Goal: Task Accomplishment & Management: Complete application form

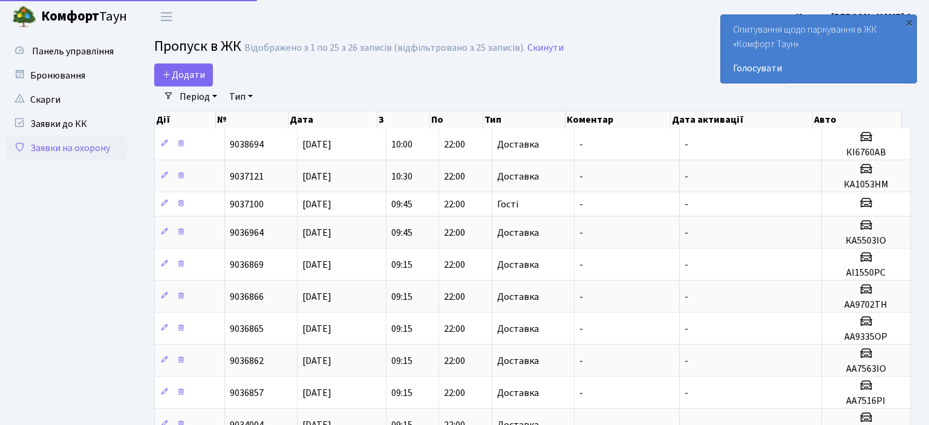
select select "25"
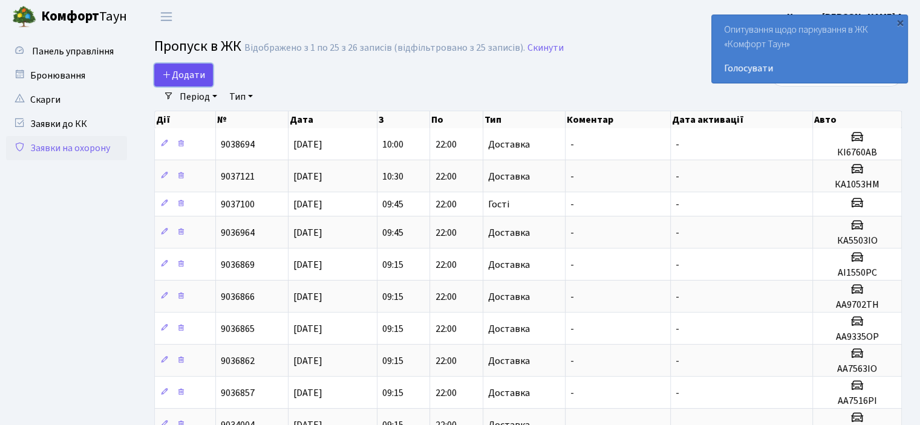
click at [173, 72] on span "Додати" at bounding box center [183, 74] width 43 height 13
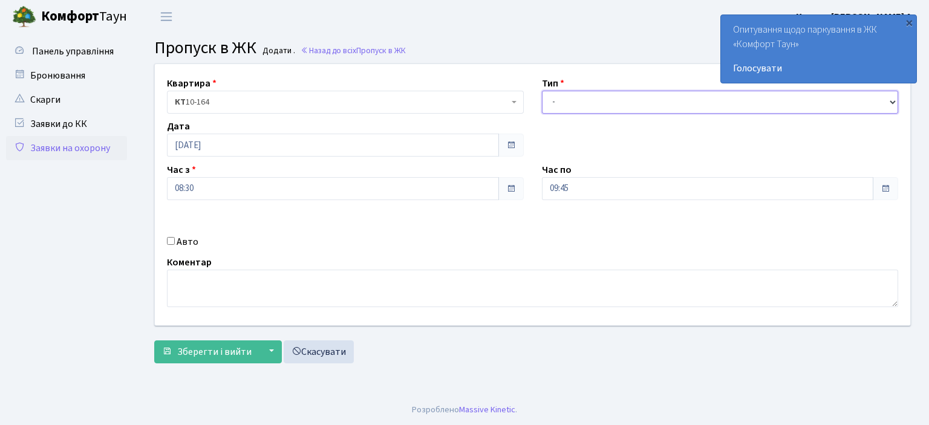
click at [893, 97] on select "- Доставка Таксі Гості Сервіс" at bounding box center [720, 102] width 357 height 23
select select "1"
click at [542, 91] on select "- Доставка Таксі Гості Сервіс" at bounding box center [720, 102] width 357 height 23
click at [167, 240] on input "Авто" at bounding box center [171, 241] width 8 height 8
checkbox input "true"
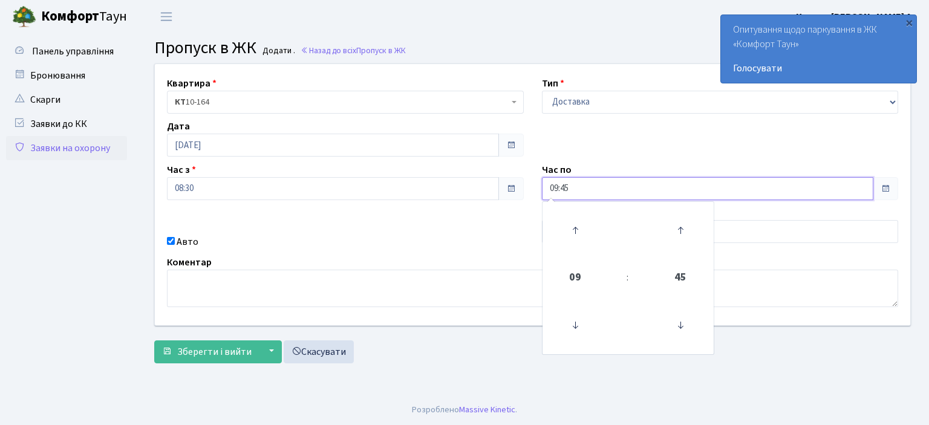
drag, startPoint x: 583, startPoint y: 191, endPoint x: 405, endPoint y: 195, distance: 178.5
click at [425, 197] on div "Квартира <b>КТ</b>&nbsp;&nbsp;&nbsp;&nbsp;10-164 КТ 10-164 Тип - Доставка Таксі…" at bounding box center [533, 194] width 774 height 261
type input "22:00"
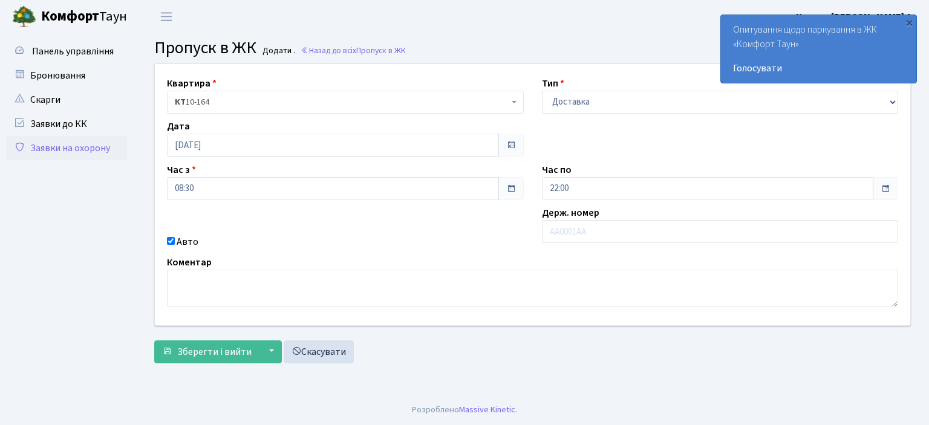
click at [510, 251] on div "Квартира <b>КТ</b>&nbsp;&nbsp;&nbsp;&nbsp;10-164 КТ 10-164 Тип - Доставка Таксі…" at bounding box center [533, 194] width 774 height 261
click at [557, 226] on input "text" at bounding box center [720, 231] width 357 height 23
type input "KA9840IK"
click at [218, 355] on span "Зберегти і вийти" at bounding box center [214, 352] width 74 height 13
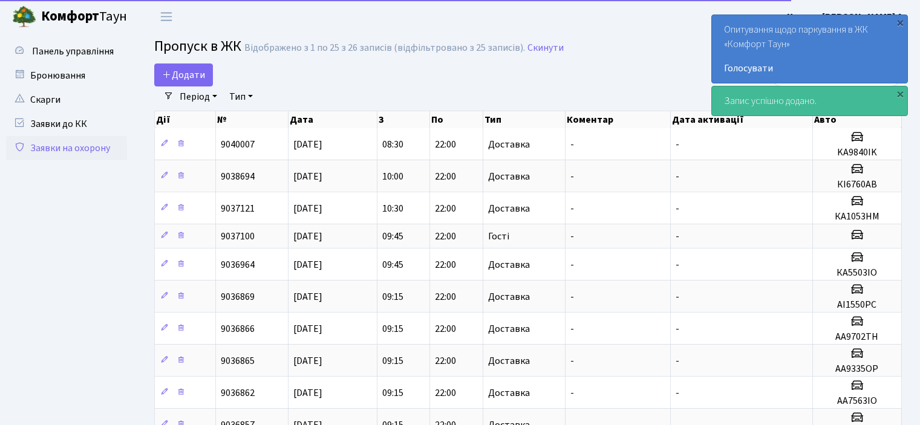
select select "25"
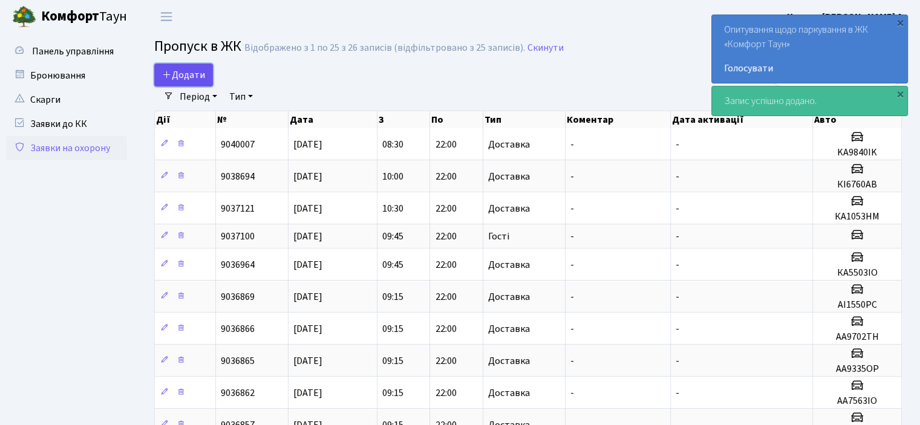
click at [180, 77] on span "Додати" at bounding box center [183, 74] width 43 height 13
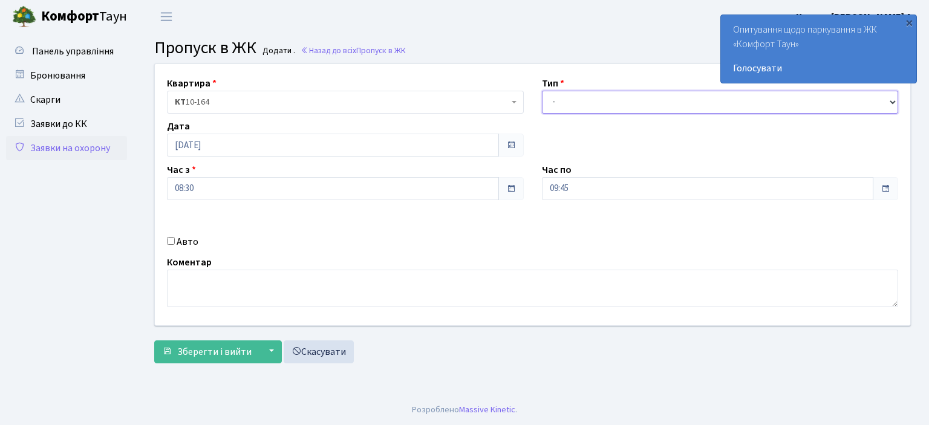
click at [890, 100] on select "- Доставка Таксі Гості Сервіс" at bounding box center [720, 102] width 357 height 23
select select "1"
click at [542, 91] on select "- Доставка Таксі Гості Сервіс" at bounding box center [720, 102] width 357 height 23
click at [172, 241] on input "Авто" at bounding box center [171, 241] width 8 height 8
checkbox input "true"
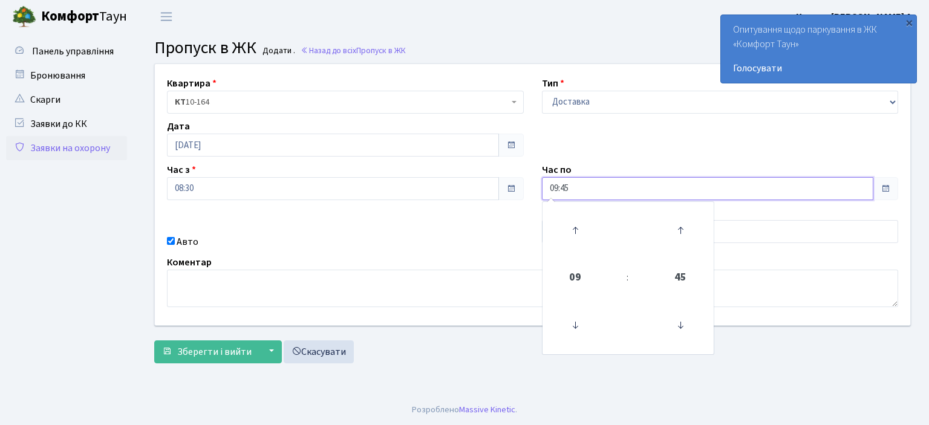
drag, startPoint x: 588, startPoint y: 187, endPoint x: 448, endPoint y: 220, distance: 143.6
click at [459, 214] on div "Квартира <b>КТ</b>&nbsp;&nbsp;&nbsp;&nbsp;10-164 КТ 10-164 Тип - Доставка Таксі…" at bounding box center [533, 194] width 774 height 261
type input "22:00"
click at [448, 220] on div "Квартира <b>КТ</b>&nbsp;&nbsp;&nbsp;&nbsp;10-164 КТ 10-164 Тип - Доставка Таксі…" at bounding box center [533, 194] width 774 height 261
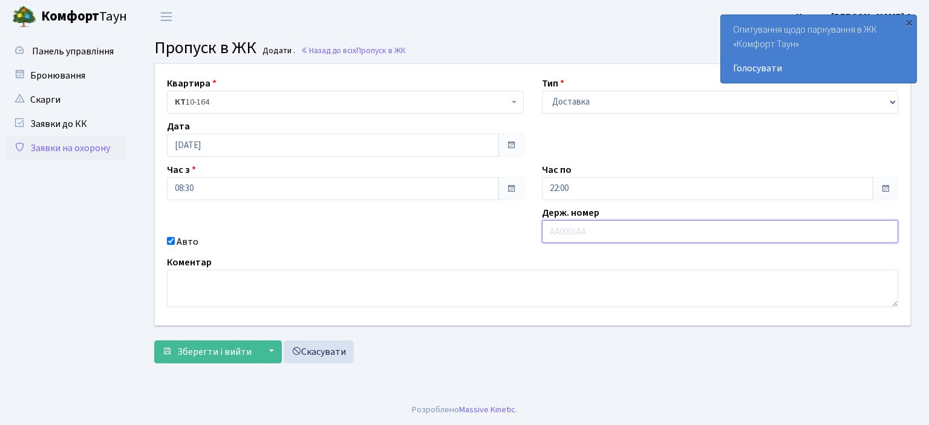
click at [574, 237] on input "text" at bounding box center [720, 231] width 357 height 23
type input "AI6184MK"
click at [179, 349] on span "Зберегти і вийти" at bounding box center [214, 352] width 74 height 13
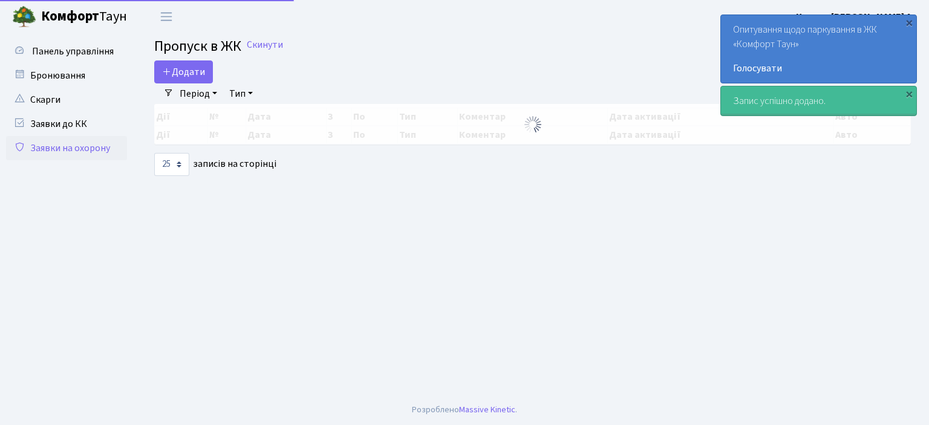
select select "25"
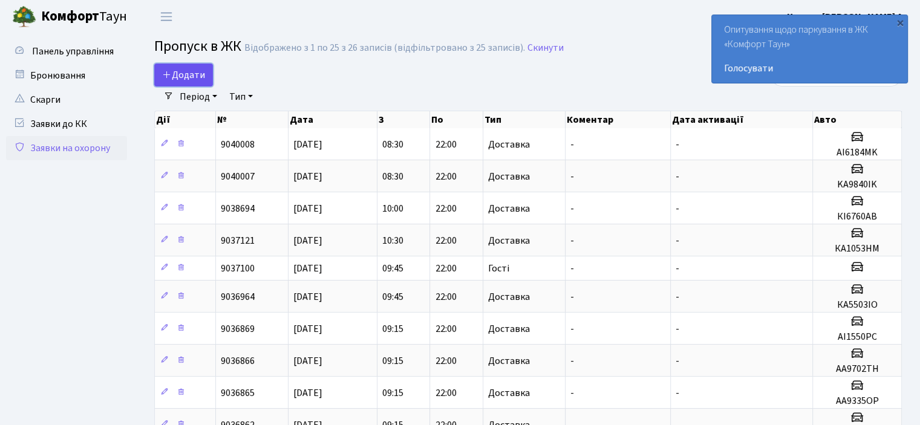
click at [174, 75] on span "Додати" at bounding box center [183, 74] width 43 height 13
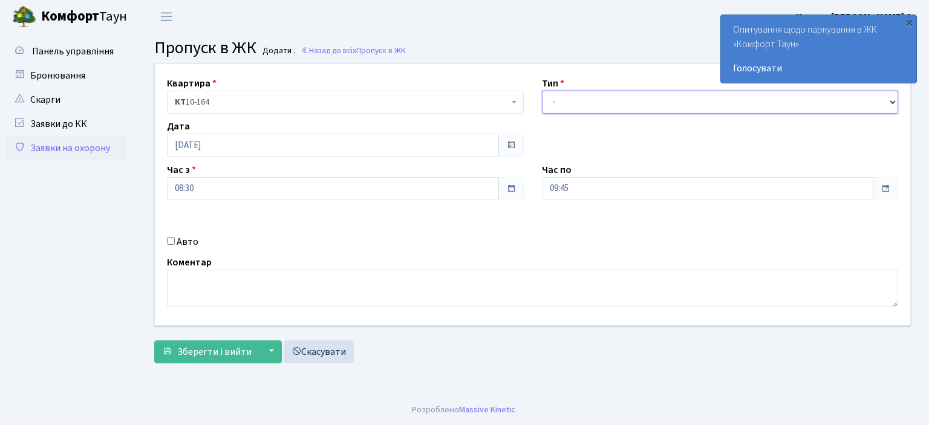
click at [894, 100] on select "- Доставка Таксі Гості Сервіс" at bounding box center [720, 102] width 357 height 23
select select "1"
click at [542, 91] on select "- Доставка Таксі Гості Сервіс" at bounding box center [720, 102] width 357 height 23
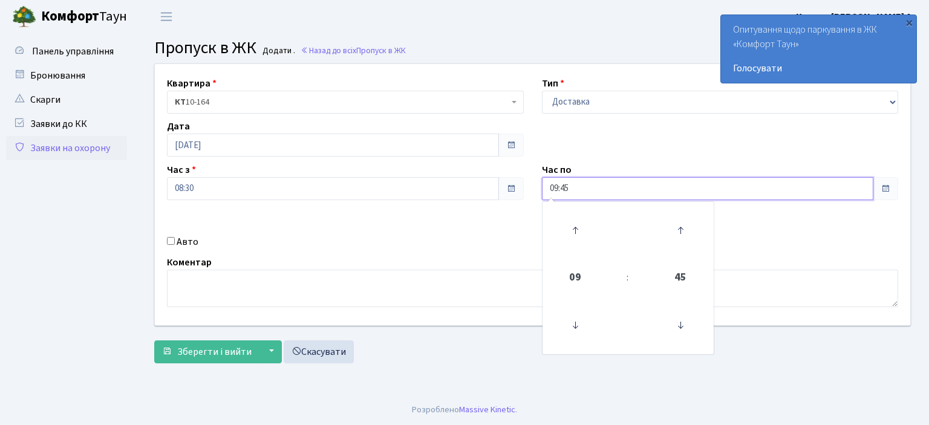
drag, startPoint x: 580, startPoint y: 191, endPoint x: 465, endPoint y: 188, distance: 115.0
click at [482, 188] on div "Квартира <b>КТ</b>&nbsp;&nbsp;&nbsp;&nbsp;10-164 КТ 10-164 Тип - Доставка Таксі…" at bounding box center [533, 194] width 774 height 261
type input "22:00"
click at [172, 241] on input "Авто" at bounding box center [171, 241] width 8 height 8
checkbox input "true"
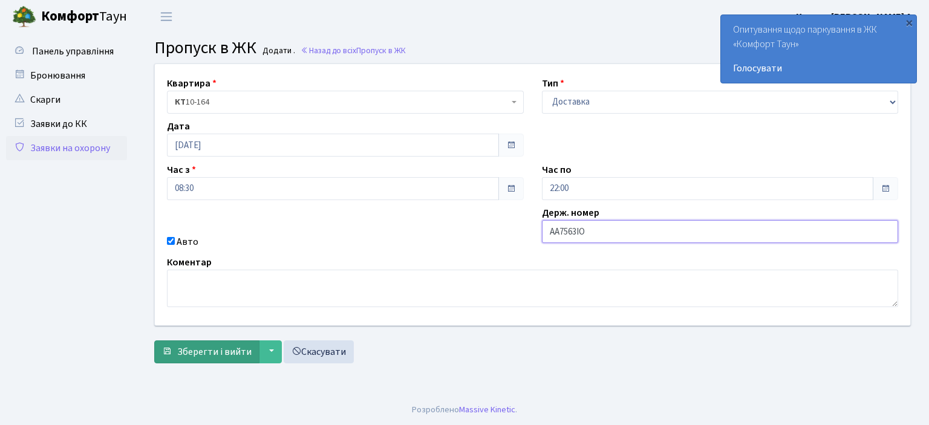
type input "AA7563IO"
click at [186, 356] on span "Зберегти і вийти" at bounding box center [214, 352] width 74 height 13
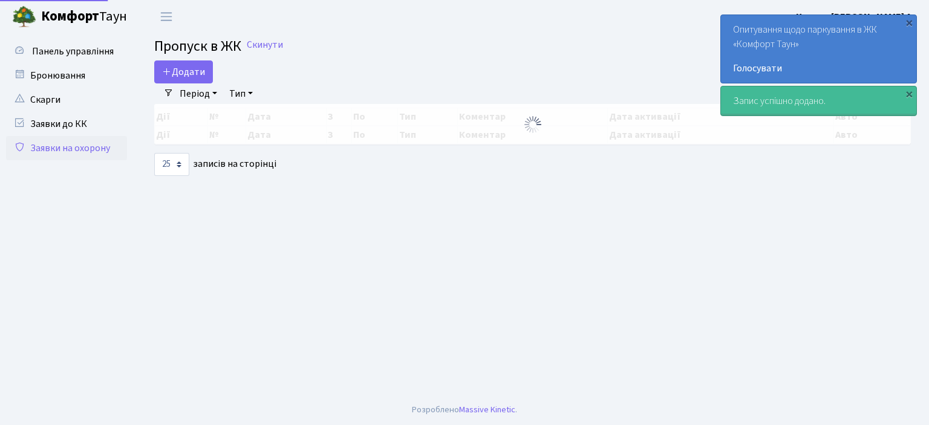
select select "25"
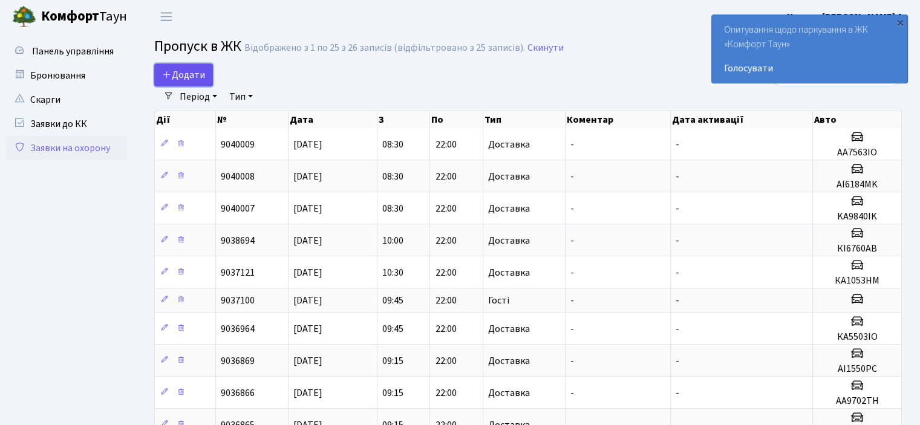
click at [183, 70] on span "Додати" at bounding box center [183, 74] width 43 height 13
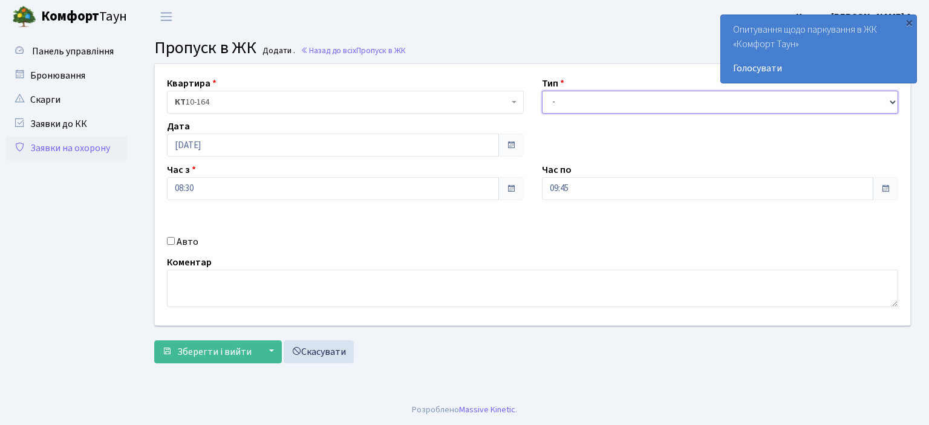
click at [891, 97] on select "- Доставка Таксі Гості Сервіс" at bounding box center [720, 102] width 357 height 23
select select "1"
click at [542, 91] on select "- Доставка Таксі Гості Сервіс" at bounding box center [720, 102] width 357 height 23
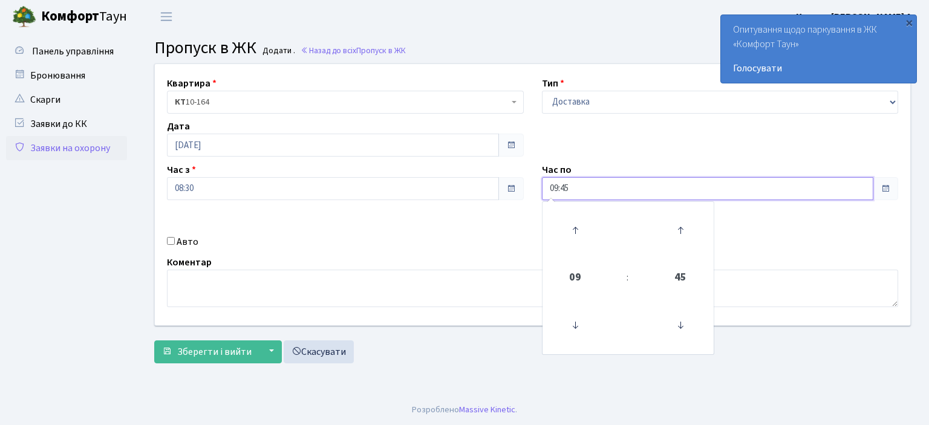
drag, startPoint x: 574, startPoint y: 188, endPoint x: 457, endPoint y: 181, distance: 116.4
click at [479, 187] on div "Квартира <b>КТ</b>&nbsp;&nbsp;&nbsp;&nbsp;10-164 КТ 10-164 Тип - Доставка Таксі…" at bounding box center [533, 194] width 774 height 261
type input "22:00"
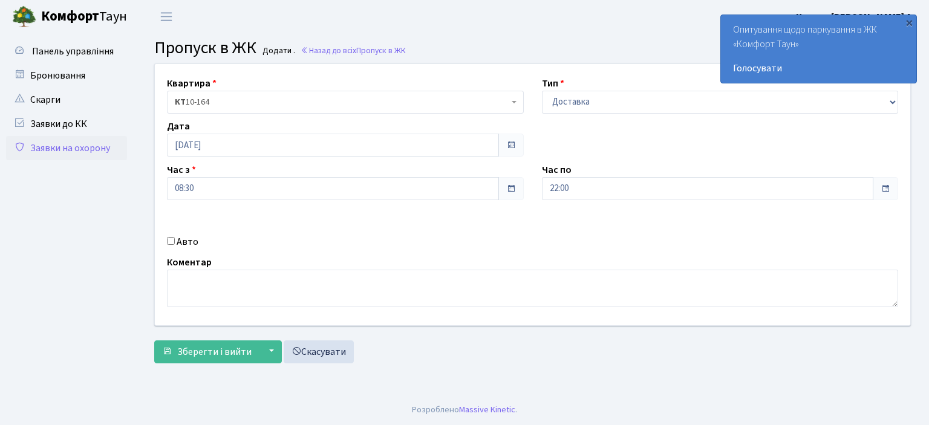
click at [171, 241] on input "Авто" at bounding box center [171, 241] width 8 height 8
checkbox input "true"
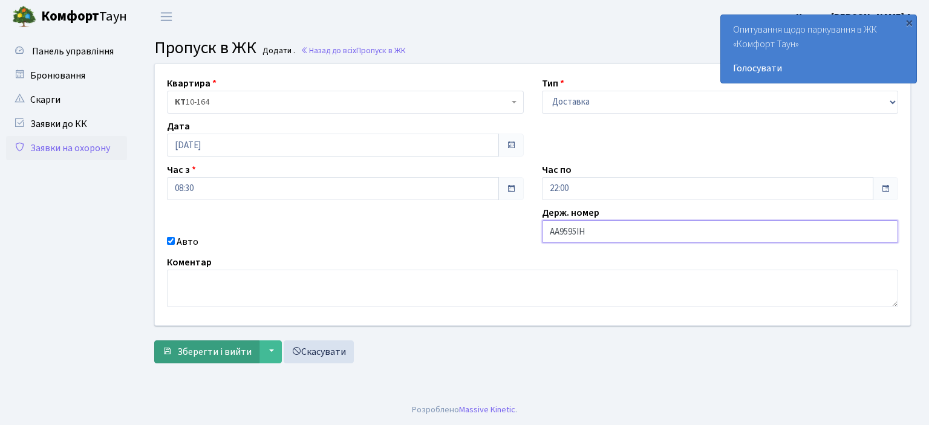
type input "AA9595IH"
click at [235, 347] on span "Зберегти і вийти" at bounding box center [214, 352] width 74 height 13
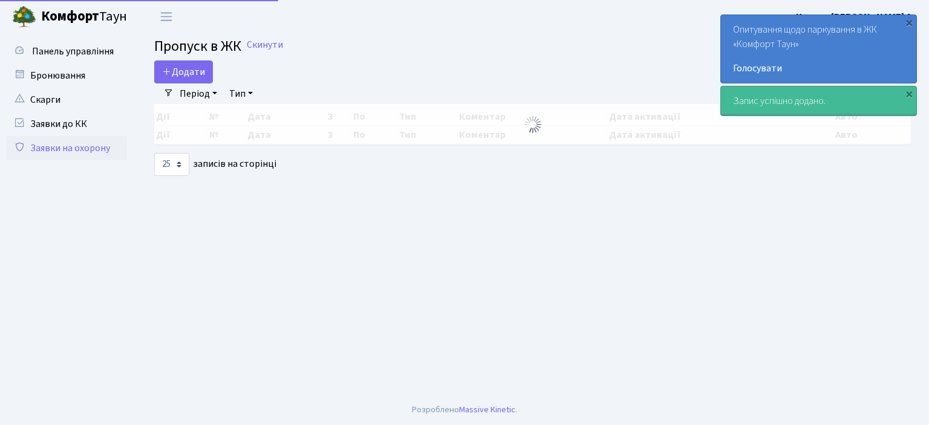
select select "25"
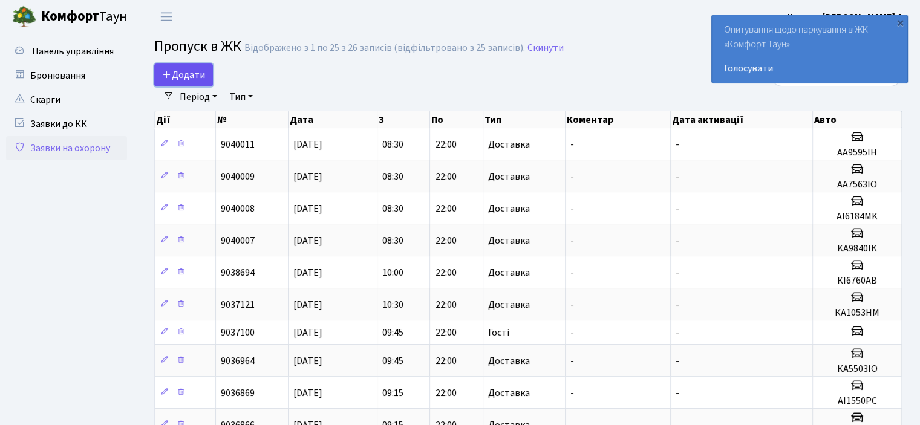
click at [178, 67] on link "Додати" at bounding box center [183, 75] width 59 height 23
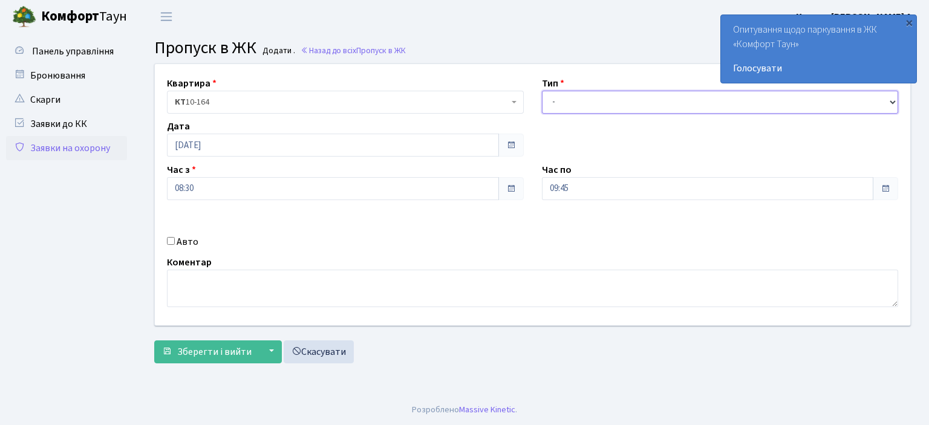
click at [893, 102] on select "- Доставка Таксі Гості Сервіс" at bounding box center [720, 102] width 357 height 23
select select "1"
click at [542, 91] on select "- Доставка Таксі Гості Сервіс" at bounding box center [720, 102] width 357 height 23
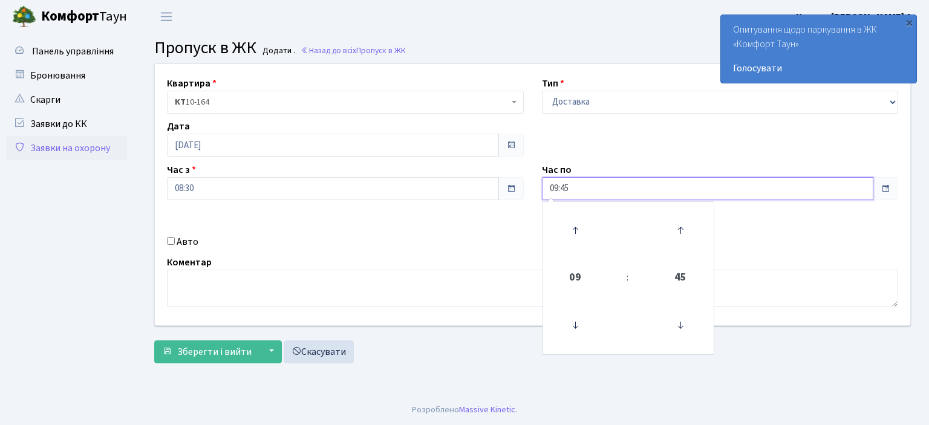
drag, startPoint x: 571, startPoint y: 195, endPoint x: 344, endPoint y: 210, distance: 227.4
click at [344, 210] on div "Квартира <b>КТ</b>&nbsp;&nbsp;&nbsp;&nbsp;10-164 КТ 10-164 Тип - Доставка Таксі…" at bounding box center [533, 194] width 774 height 261
type input "22:00"
click at [171, 241] on input "Авто" at bounding box center [171, 241] width 8 height 8
checkbox input "true"
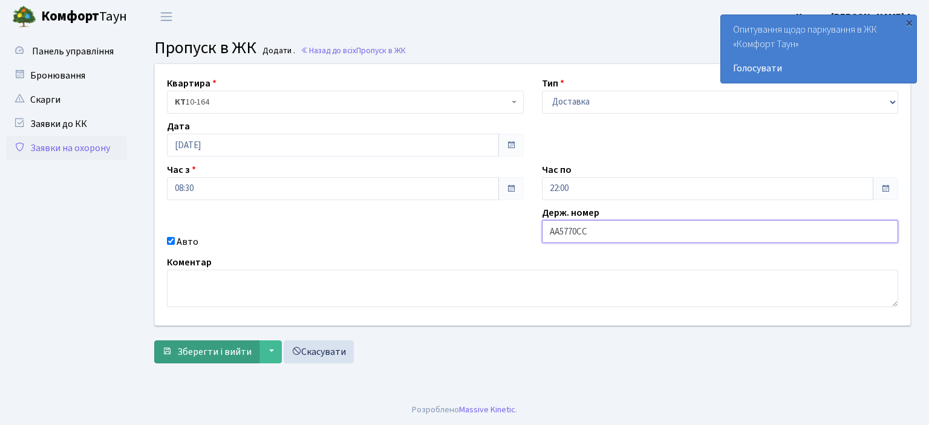
type input "AA5770CC"
click at [242, 347] on span "Зберегти і вийти" at bounding box center [214, 352] width 74 height 13
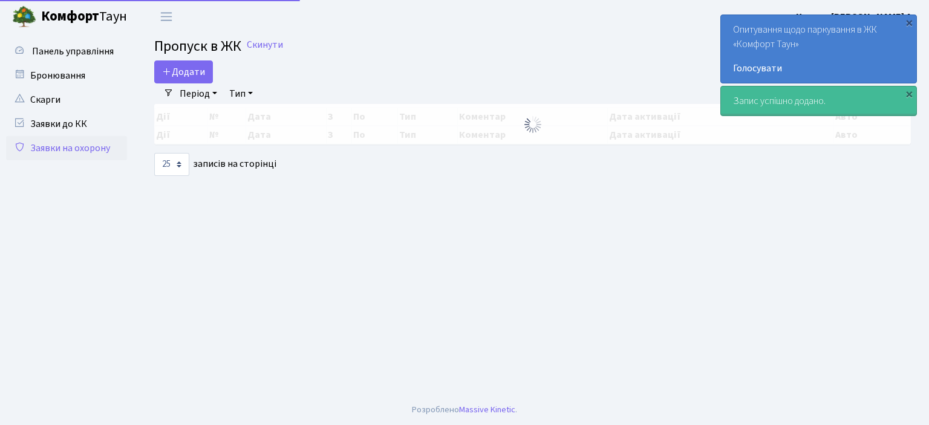
select select "25"
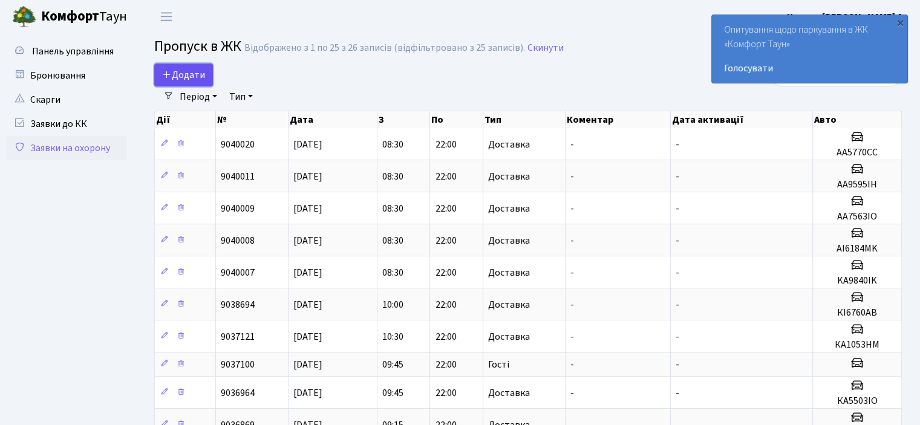
click at [186, 81] on span "Додати" at bounding box center [183, 74] width 43 height 13
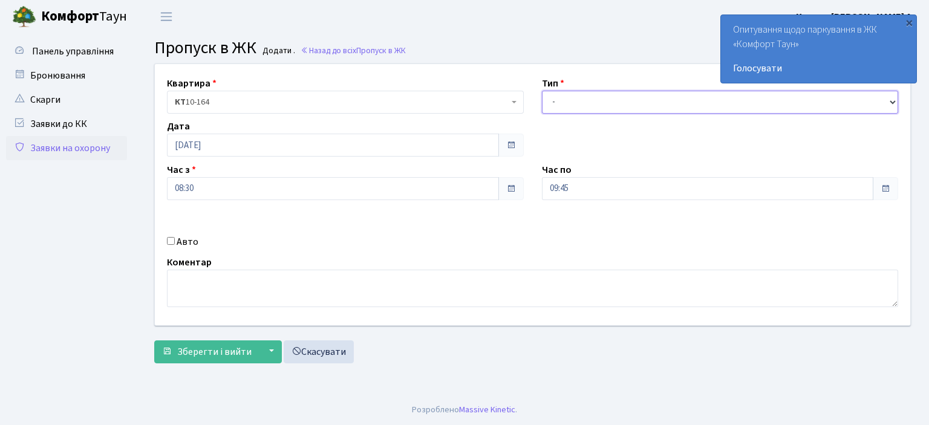
click at [894, 96] on select "- Доставка Таксі Гості Сервіс" at bounding box center [720, 102] width 357 height 23
select select "1"
click at [542, 91] on select "- Доставка Таксі Гості Сервіс" at bounding box center [720, 102] width 357 height 23
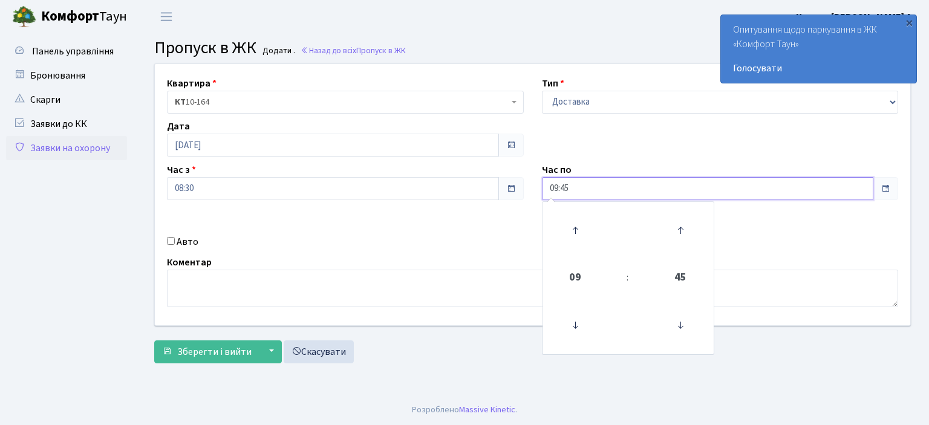
drag, startPoint x: 602, startPoint y: 192, endPoint x: 406, endPoint y: 189, distance: 196.1
click at [413, 191] on div "Квартира <b>КТ</b>&nbsp;&nbsp;&nbsp;&nbsp;10-164 КТ 10-164 Тип - Доставка Таксі…" at bounding box center [533, 194] width 774 height 261
type input "22:00"
click at [168, 240] on input "Авто" at bounding box center [171, 241] width 8 height 8
checkbox input "true"
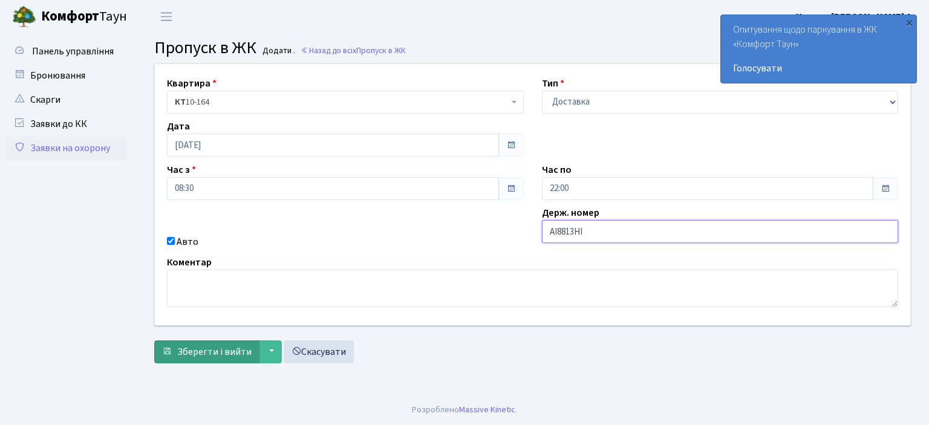
type input "AI8813HI"
click at [183, 350] on span "Зберегти і вийти" at bounding box center [214, 352] width 74 height 13
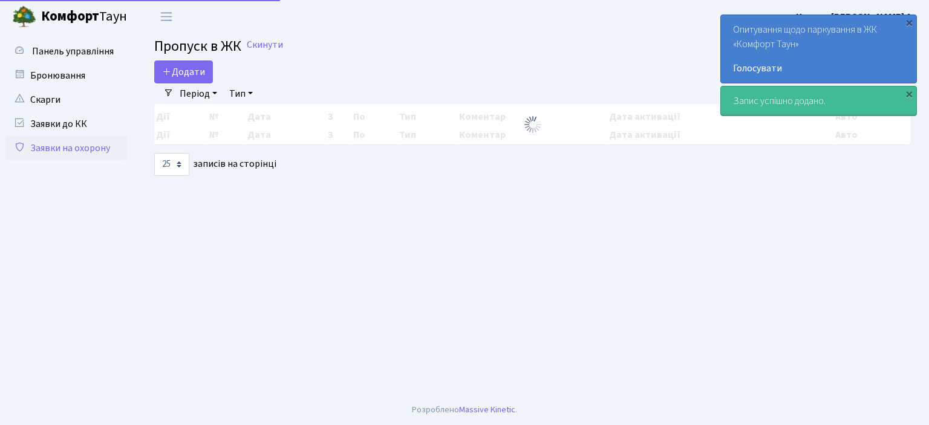
select select "25"
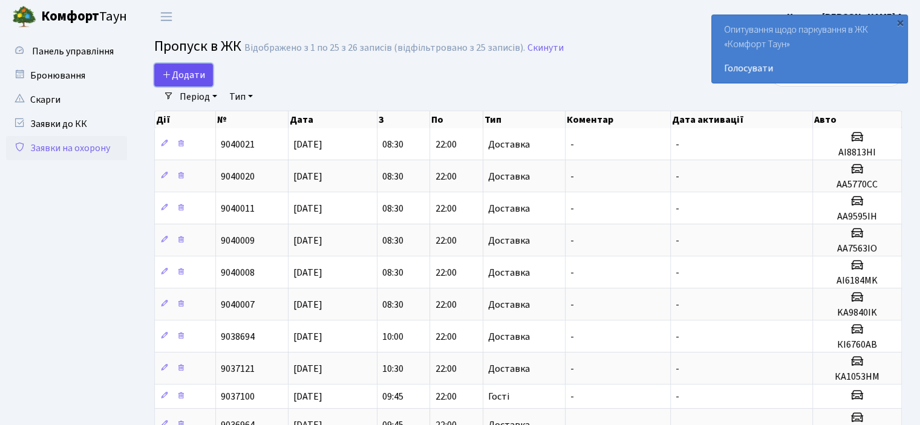
click at [186, 71] on span "Додати" at bounding box center [183, 74] width 43 height 13
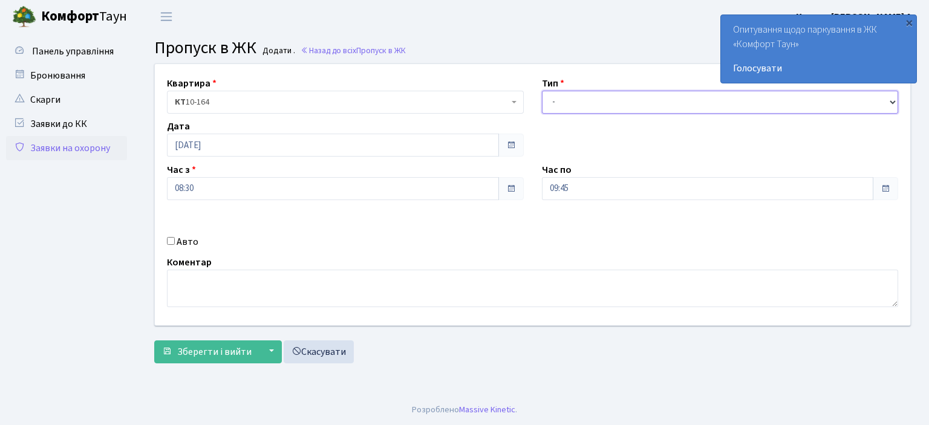
click at [894, 96] on select "- Доставка Таксі Гості Сервіс" at bounding box center [720, 102] width 357 height 23
select select "1"
click at [542, 91] on select "- Доставка Таксі Гості Сервіс" at bounding box center [720, 102] width 357 height 23
click at [595, 176] on div "Час по 09:45" at bounding box center [720, 182] width 375 height 38
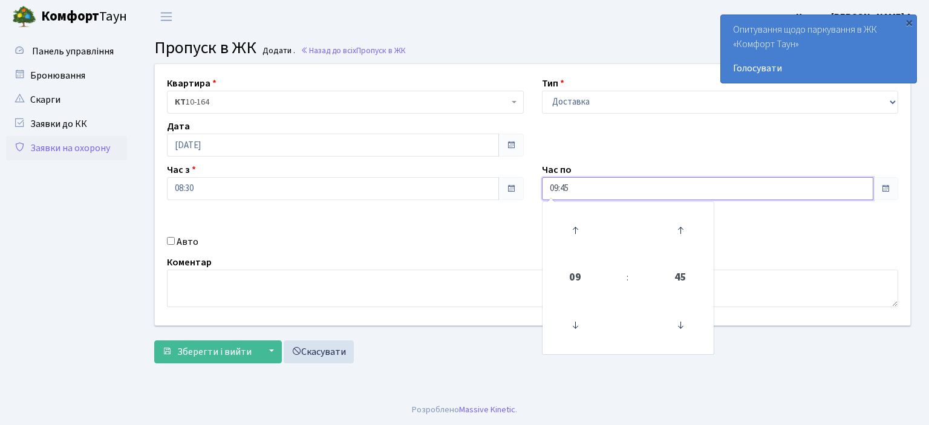
drag, startPoint x: 595, startPoint y: 190, endPoint x: 458, endPoint y: 191, distance: 137.4
click at [477, 190] on div "Квартира <b>КТ</b>&nbsp;&nbsp;&nbsp;&nbsp;10-164 КТ 10-164 Тип - Доставка Таксі…" at bounding box center [533, 194] width 774 height 261
type input "22:00"
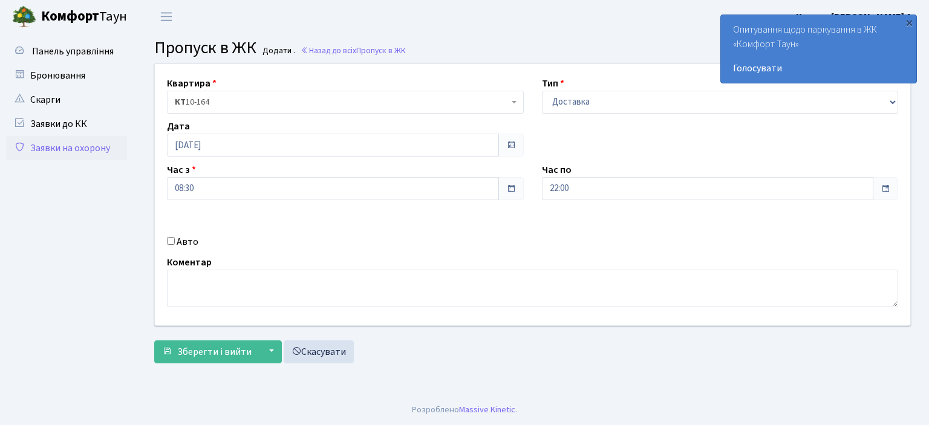
click at [169, 240] on input "Авто" at bounding box center [171, 241] width 8 height 8
checkbox input "true"
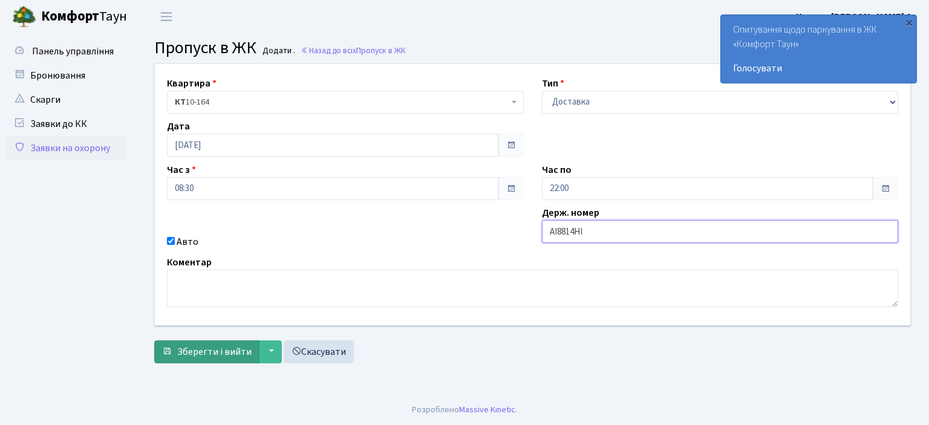
type input "AI8814HI"
click at [197, 353] on span "Зберегти і вийти" at bounding box center [214, 352] width 74 height 13
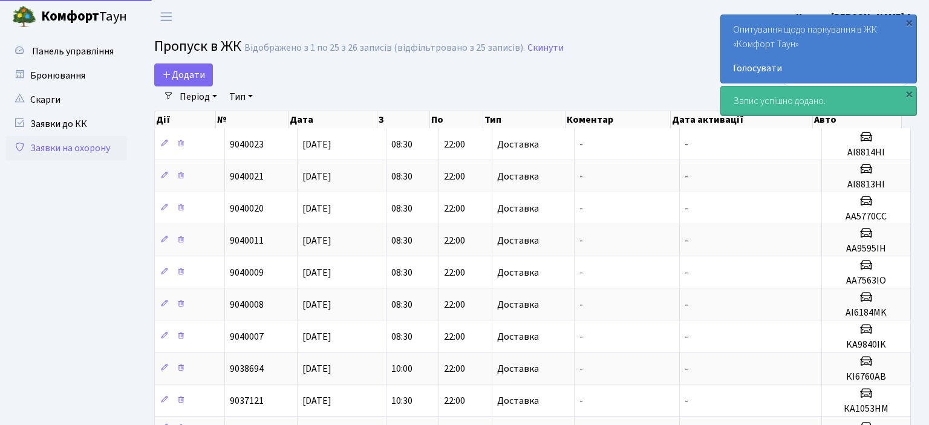
select select "25"
